Goal: Information Seeking & Learning: Find specific fact

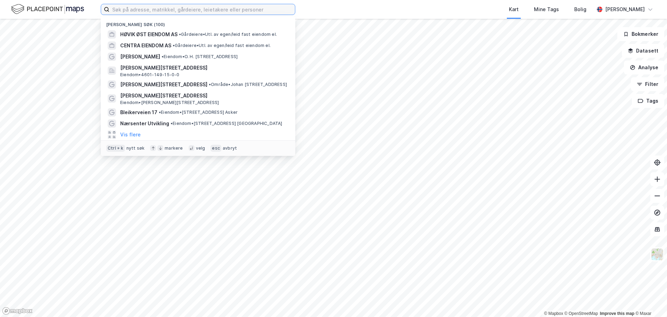
click at [232, 11] on input at bounding box center [202, 9] width 186 height 10
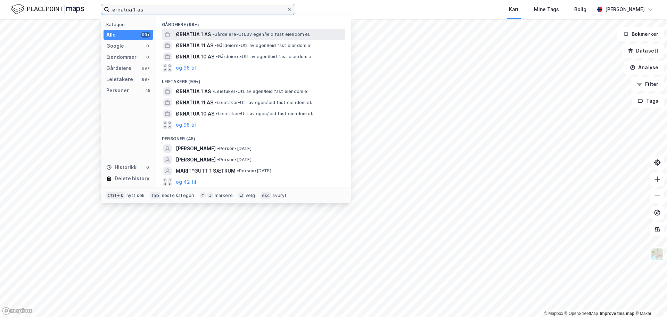
type input "ørnatua 1 as"
click at [211, 35] on span "ØRNATUA 1 AS" at bounding box center [193, 34] width 35 height 8
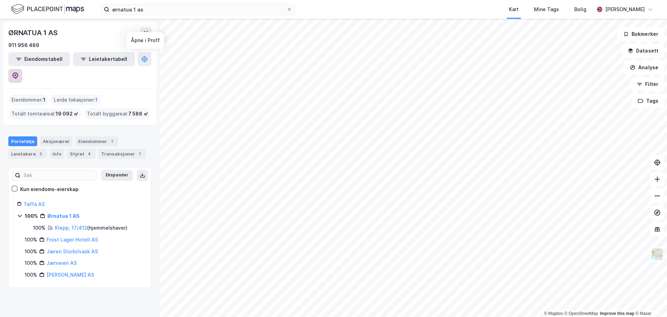
click at [22, 69] on button at bounding box center [15, 76] width 14 height 14
click at [18, 72] on icon at bounding box center [16, 75] width 6 height 7
